Goal: Navigation & Orientation: Find specific page/section

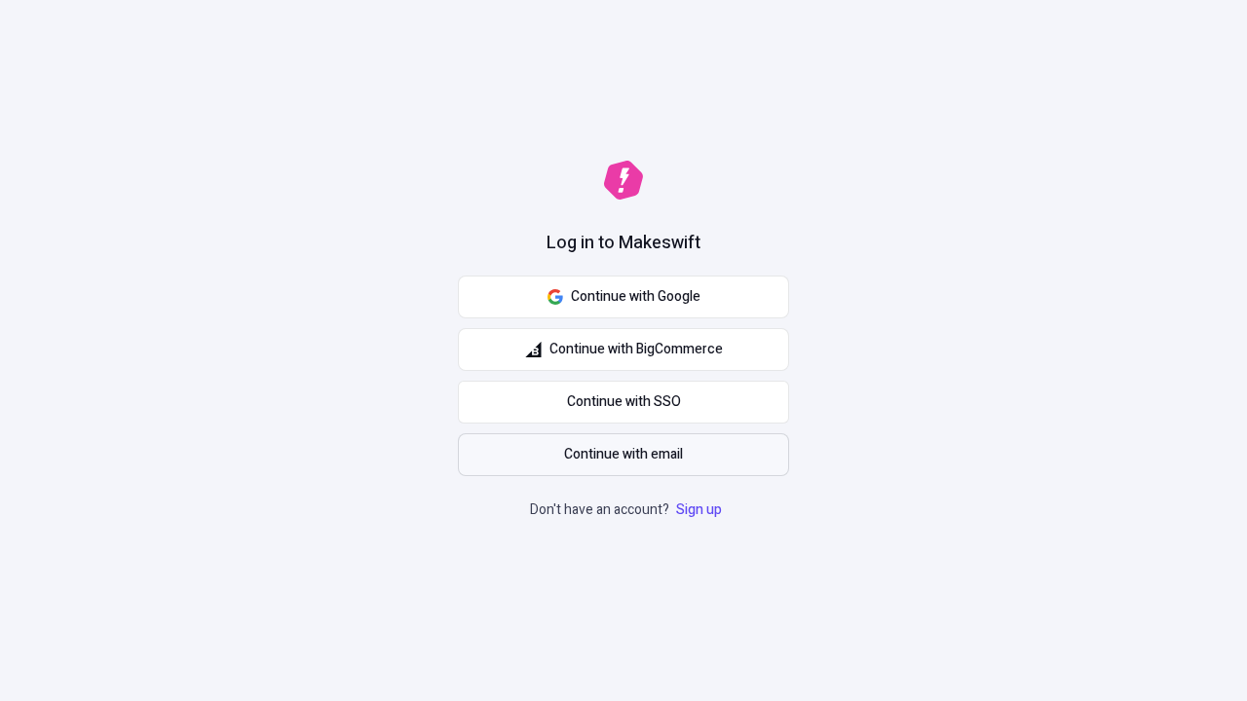
click at [623, 455] on span "Continue with email" at bounding box center [623, 454] width 119 height 21
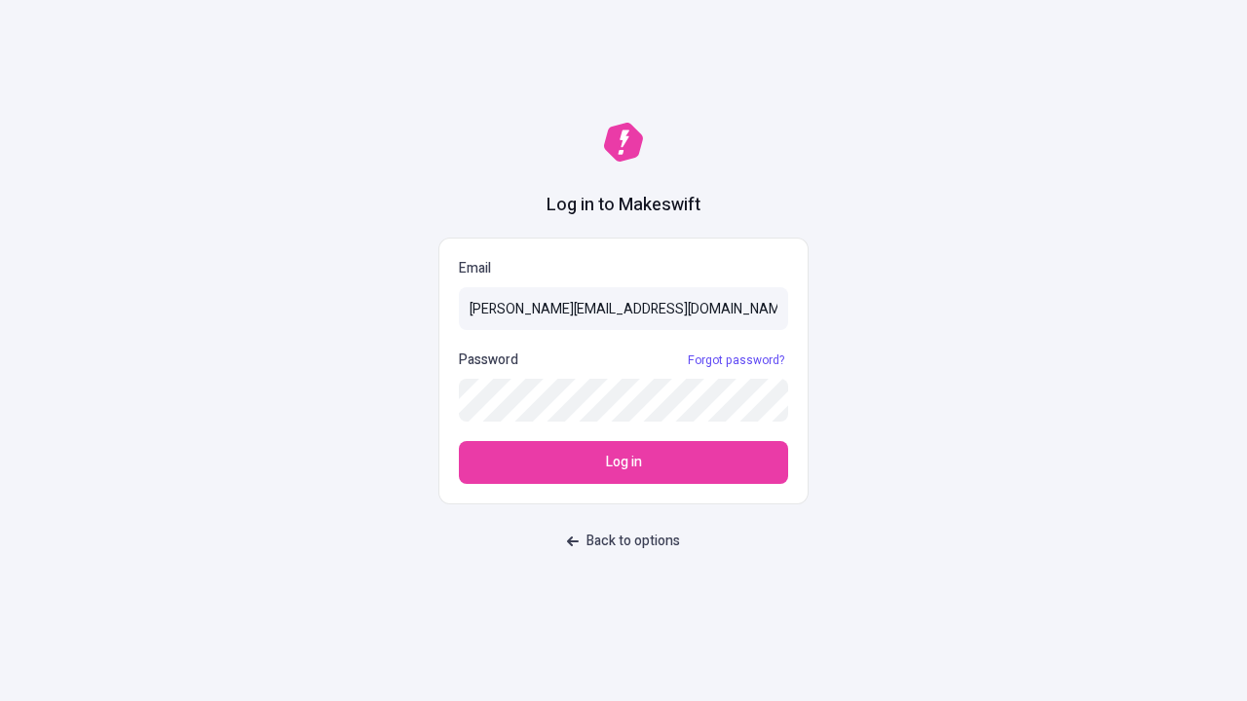
type input "[PERSON_NAME][EMAIL_ADDRESS][DOMAIN_NAME]"
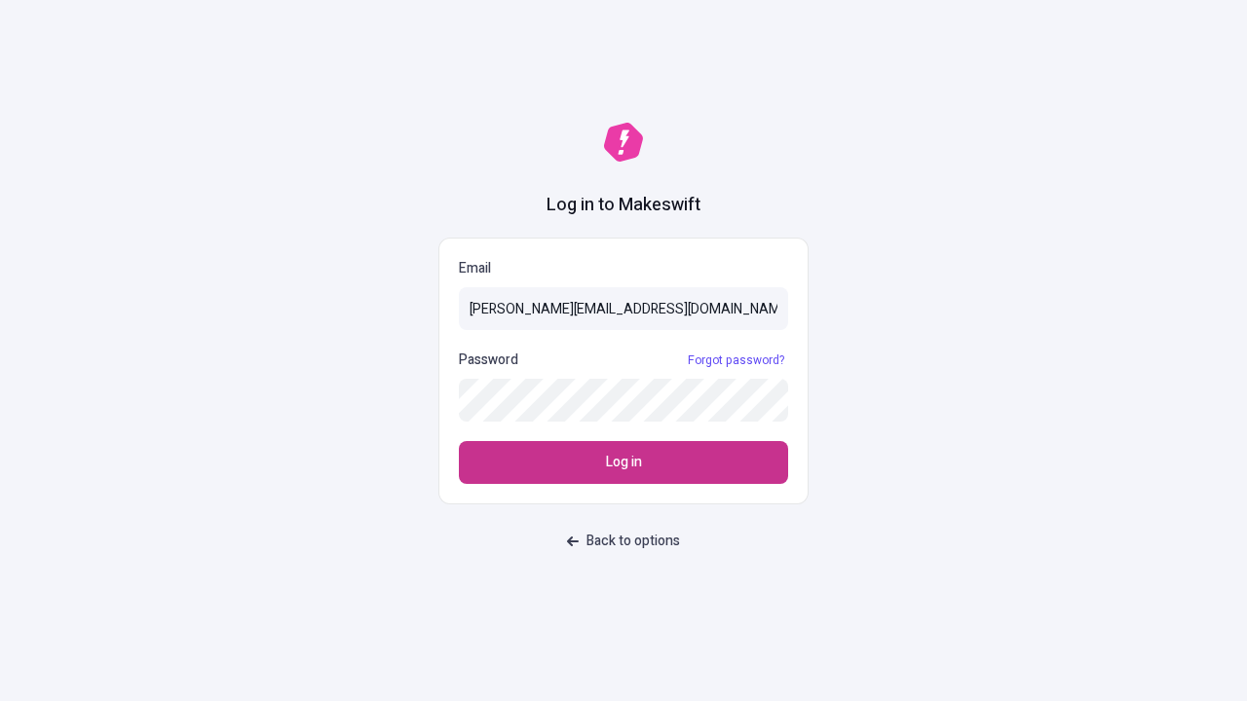
click at [623, 463] on span "Log in" at bounding box center [624, 462] width 36 height 21
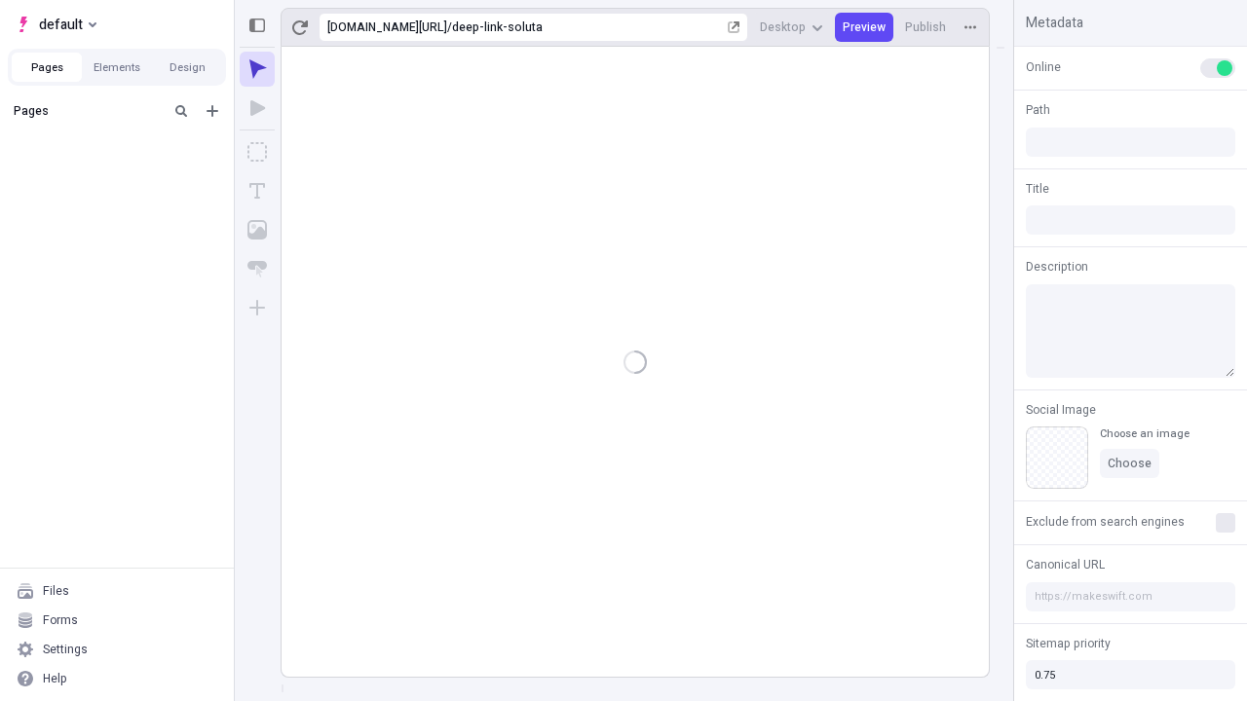
type input "/deep-link-soluta"
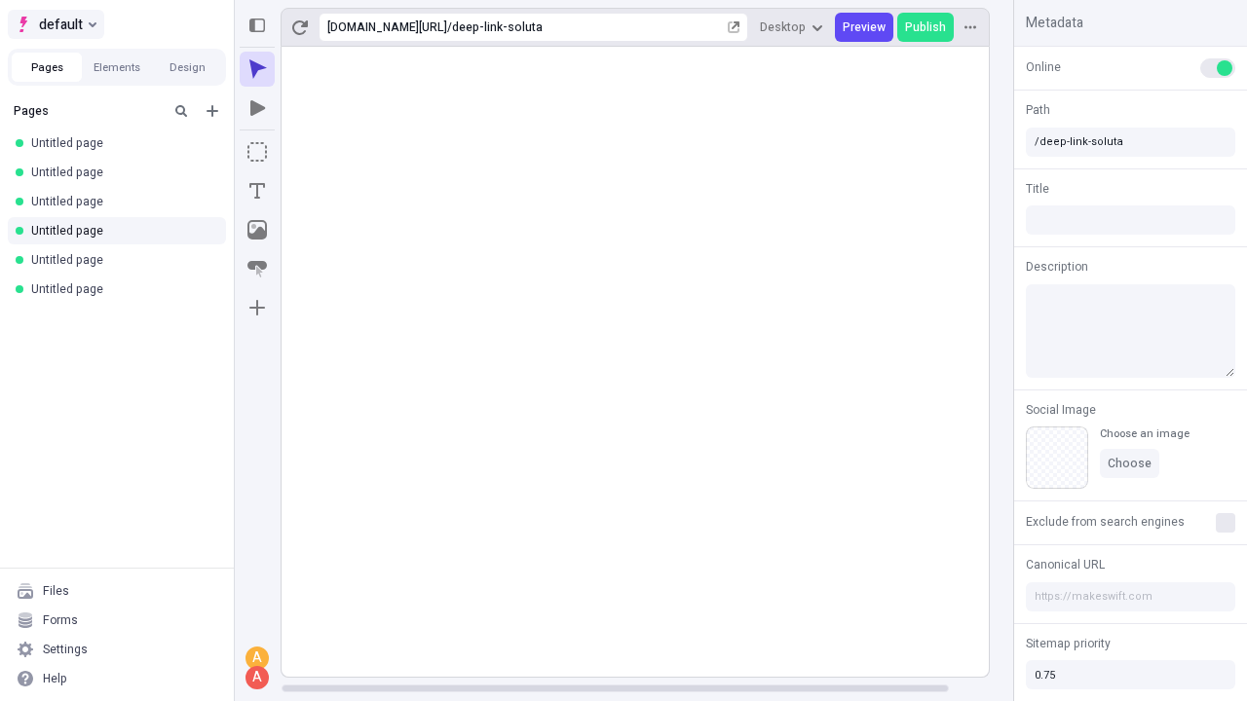
click at [55, 24] on span "default" at bounding box center [61, 24] width 44 height 23
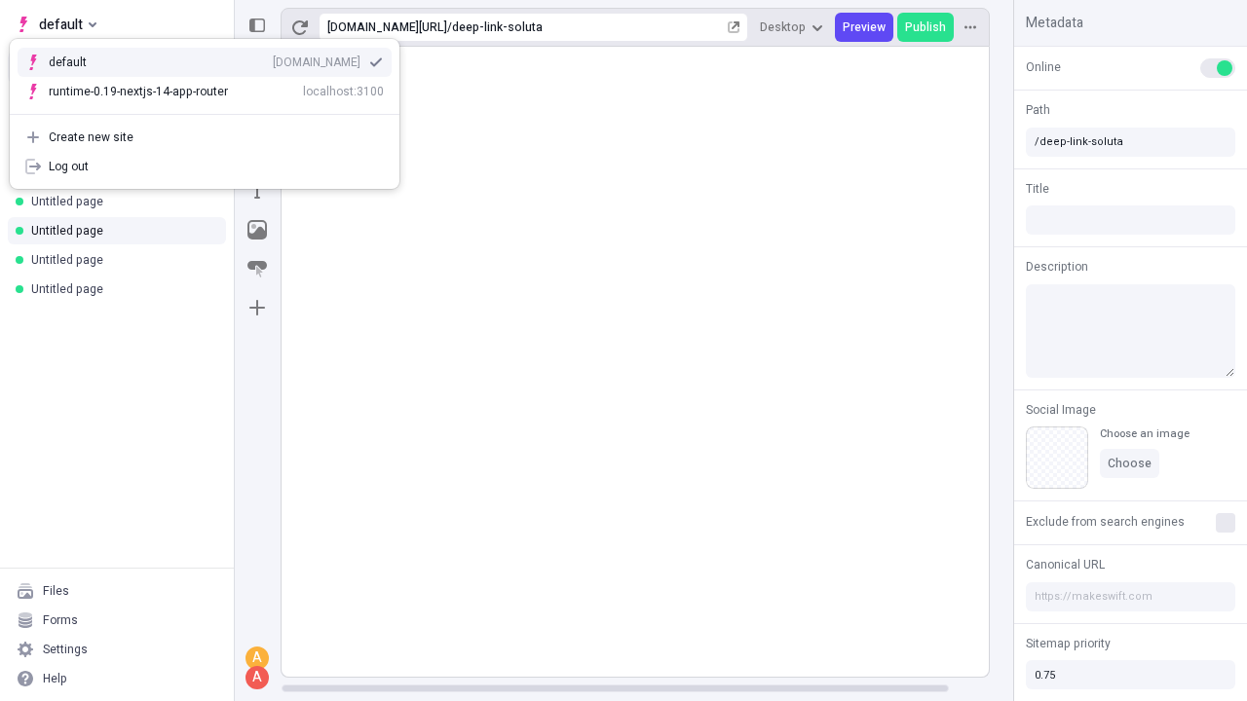
click at [273, 58] on div "qee9k4dy7d.staging.makeswift.site" at bounding box center [317, 63] width 88 height 16
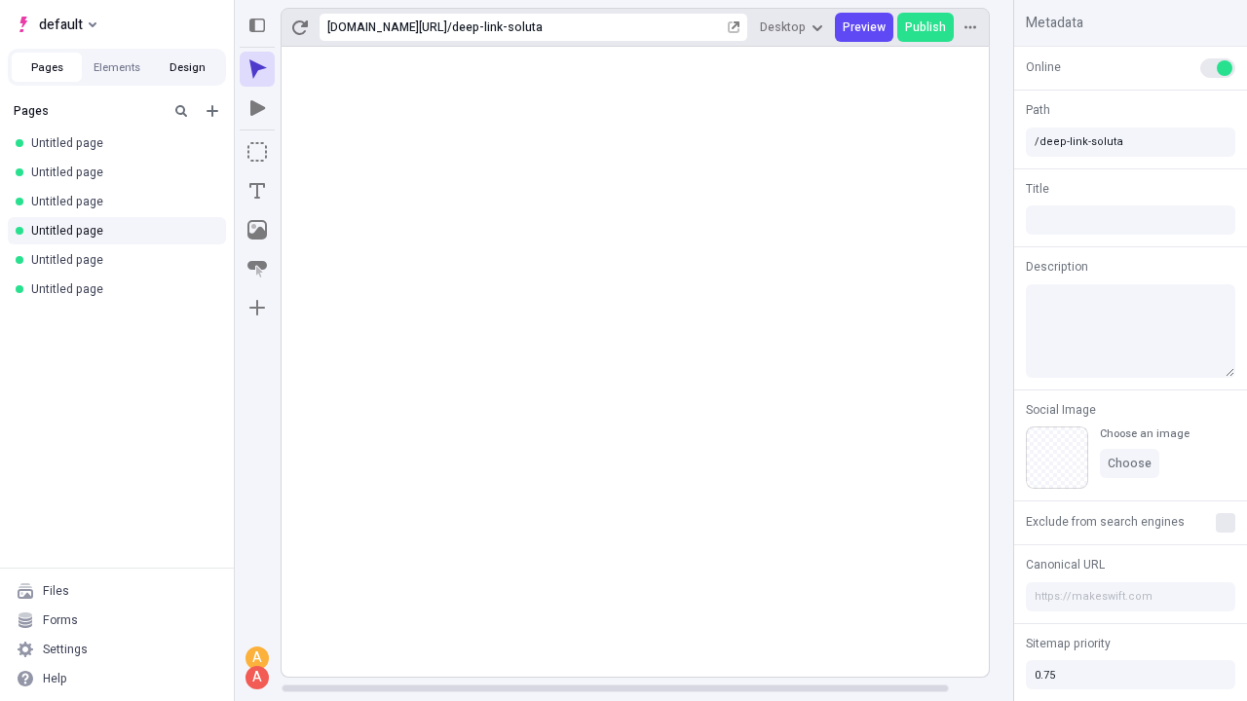
click at [187, 67] on button "Design" at bounding box center [187, 67] width 70 height 29
